Goal: Check status: Check status

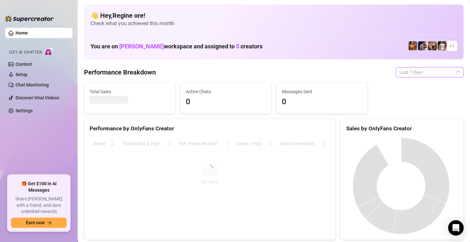
click at [411, 72] on span "Last 7 days" at bounding box center [430, 73] width 60 height 10
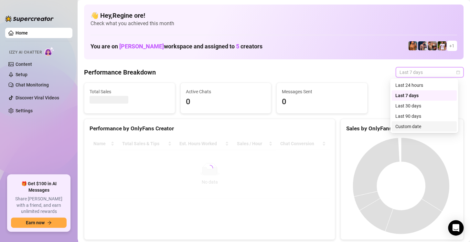
click at [418, 127] on div "Custom date" at bounding box center [424, 126] width 58 height 7
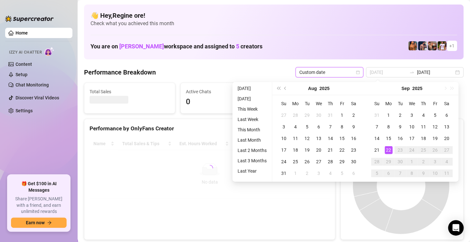
click at [388, 150] on div "22" at bounding box center [389, 150] width 8 height 8
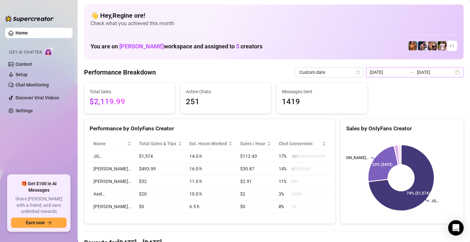
click at [390, 76] on div "2025-09-15 2025-09-22" at bounding box center [415, 72] width 98 height 10
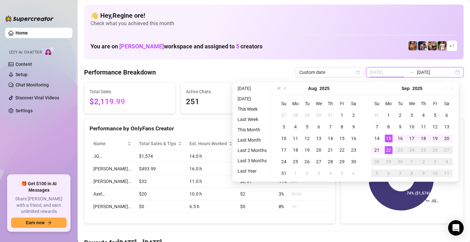
type input "[DATE]"
click at [386, 151] on div "22" at bounding box center [389, 150] width 8 height 8
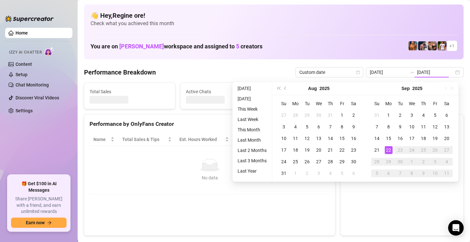
type input "[DATE]"
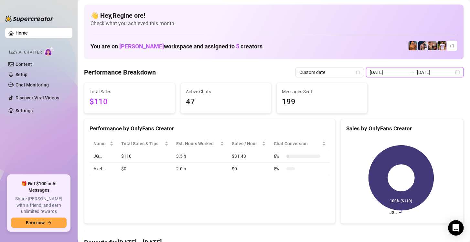
click at [386, 73] on input "[DATE]" at bounding box center [388, 72] width 37 height 7
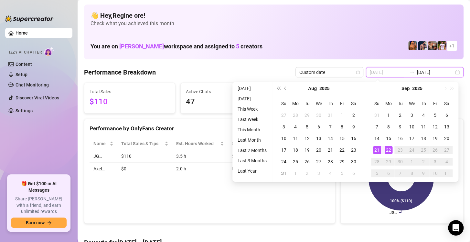
type input "[DATE]"
click at [376, 153] on div "21" at bounding box center [377, 150] width 8 height 8
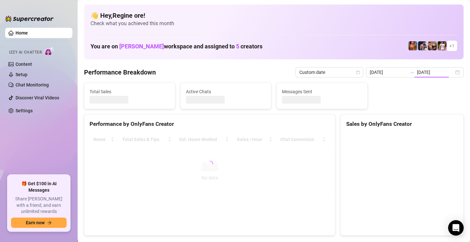
type input "[DATE]"
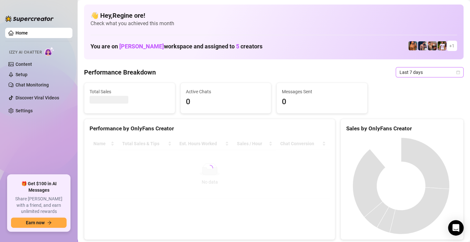
click at [422, 71] on span "Last 7 days" at bounding box center [430, 73] width 60 height 10
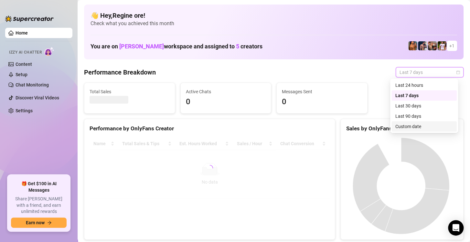
click at [406, 127] on div "Custom date" at bounding box center [424, 126] width 58 height 7
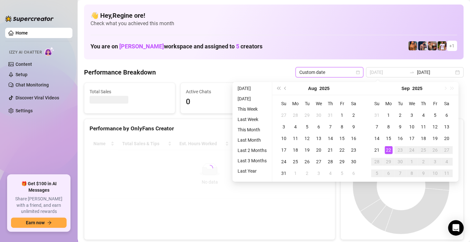
click at [387, 150] on div "22" at bounding box center [389, 150] width 8 height 8
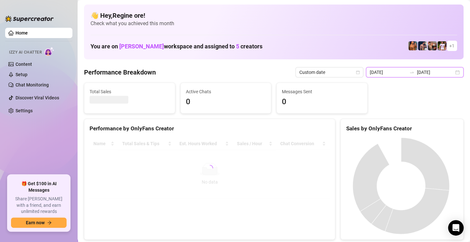
click at [378, 72] on input "[DATE]" at bounding box center [388, 72] width 37 height 7
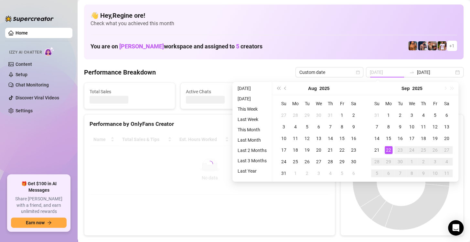
click at [387, 151] on div "22" at bounding box center [389, 150] width 8 height 8
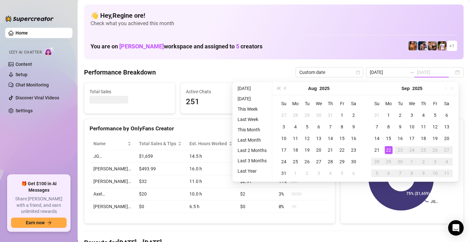
click at [387, 151] on div "22" at bounding box center [389, 150] width 8 height 8
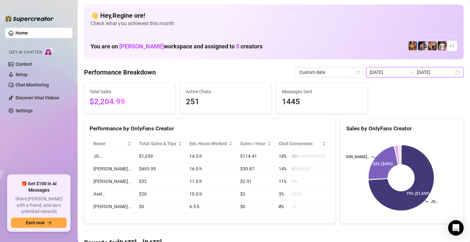
click at [385, 74] on input "[DATE]" at bounding box center [388, 72] width 37 height 7
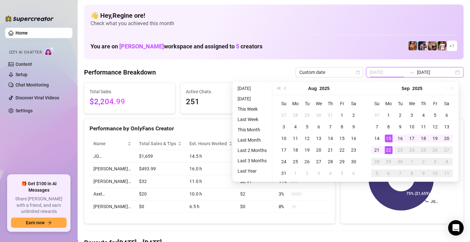
type input "[DATE]"
click at [389, 149] on div "22" at bounding box center [389, 150] width 8 height 8
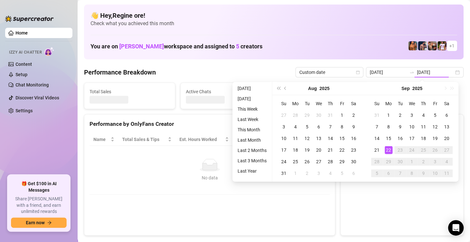
type input "[DATE]"
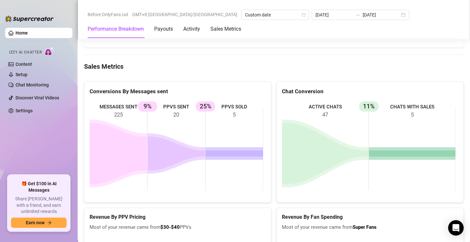
scroll to position [784, 0]
